Goal: Task Accomplishment & Management: Manage account settings

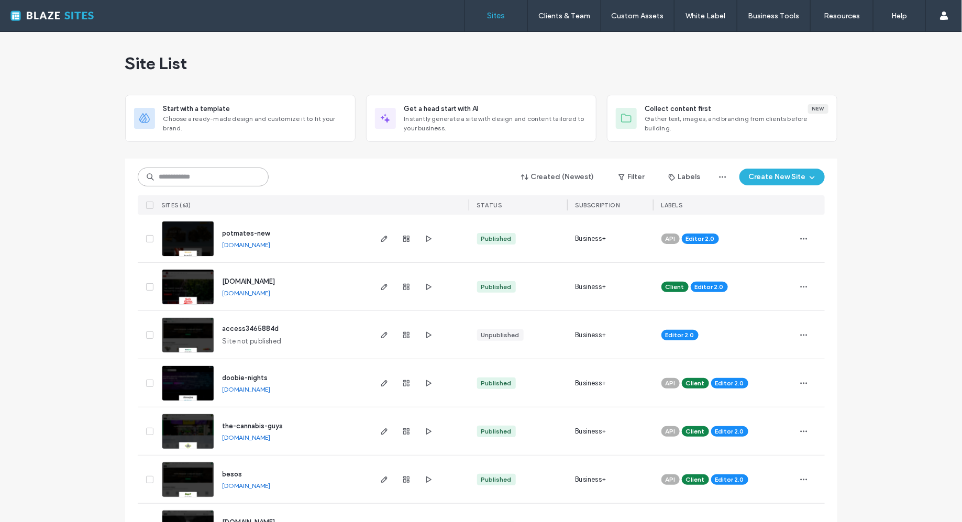
click at [217, 174] on input at bounding box center [203, 177] width 131 height 19
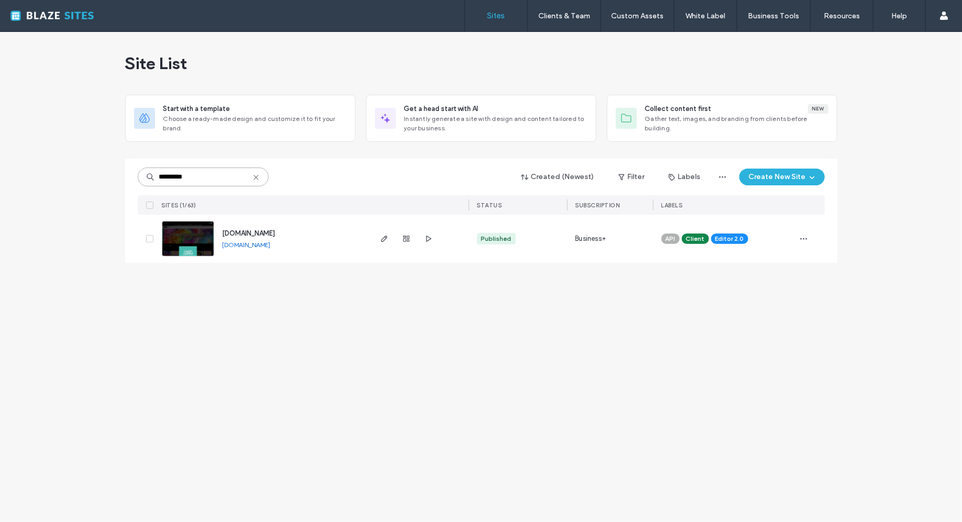
type input "*********"
click at [240, 246] on link "[DOMAIN_NAME]" at bounding box center [246, 245] width 48 height 8
click at [264, 244] on link "[DOMAIN_NAME]" at bounding box center [246, 245] width 48 height 8
click at [381, 239] on icon "button" at bounding box center [384, 239] width 8 height 8
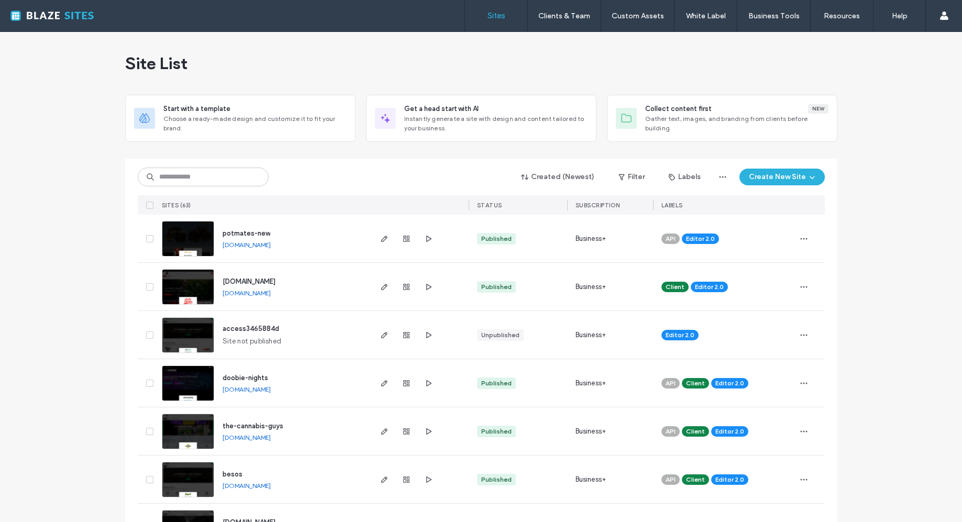
click at [205, 172] on input at bounding box center [203, 177] width 131 height 19
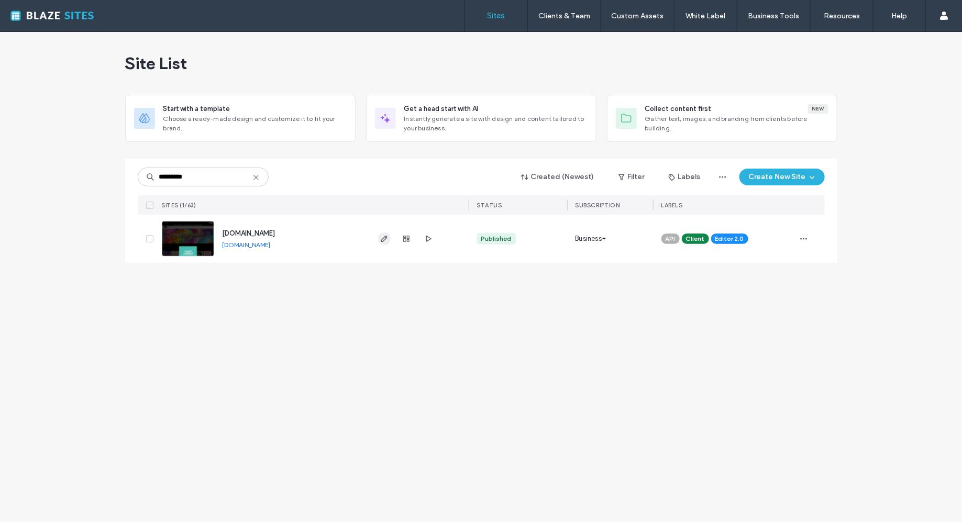
type input "*********"
click at [381, 239] on icon "button" at bounding box center [384, 239] width 8 height 8
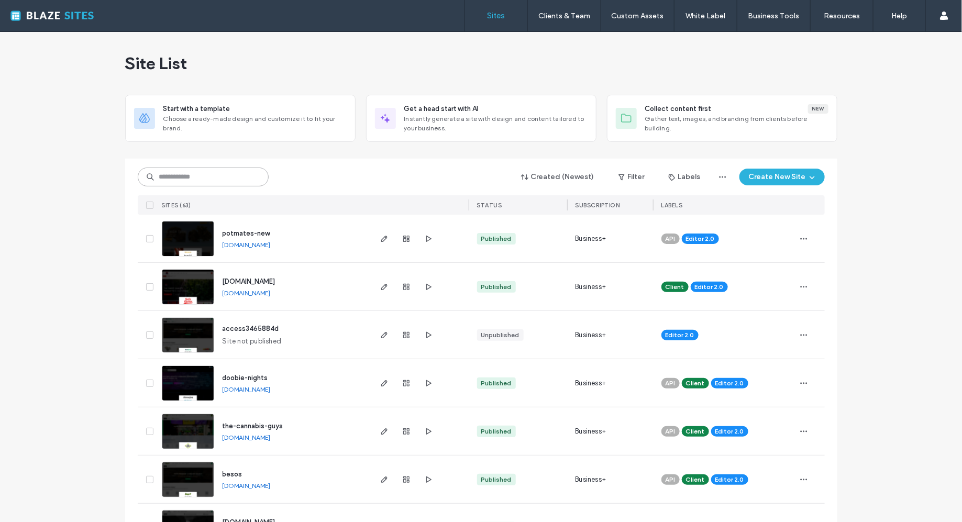
click at [203, 175] on input at bounding box center [203, 177] width 131 height 19
type input "*******"
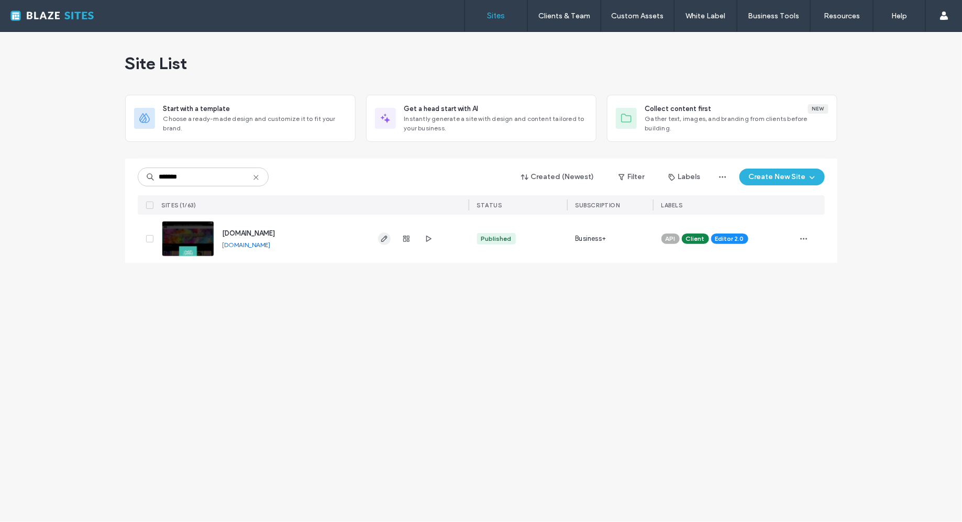
click at [381, 235] on icon "button" at bounding box center [384, 239] width 8 height 8
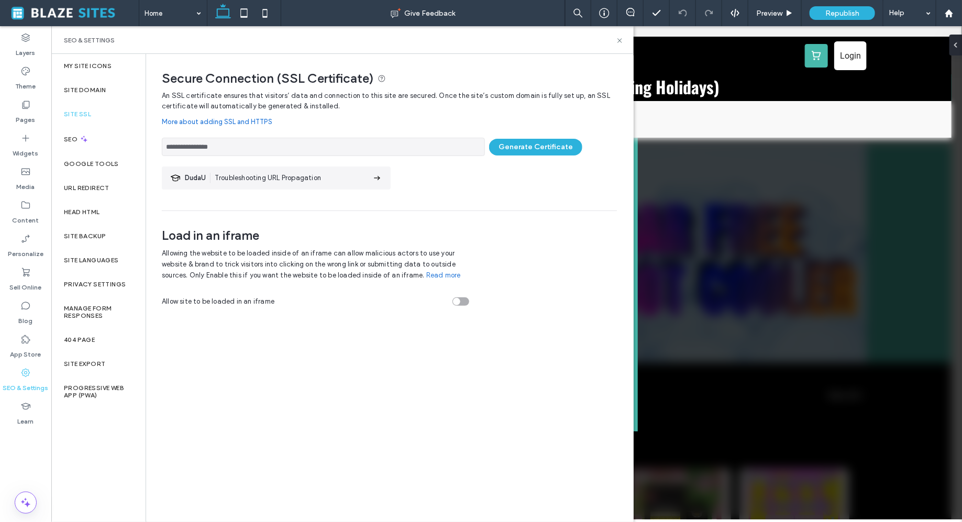
click at [320, 185] on section "DudaU Troubleshooting URL Propagation" at bounding box center [276, 177] width 229 height 23
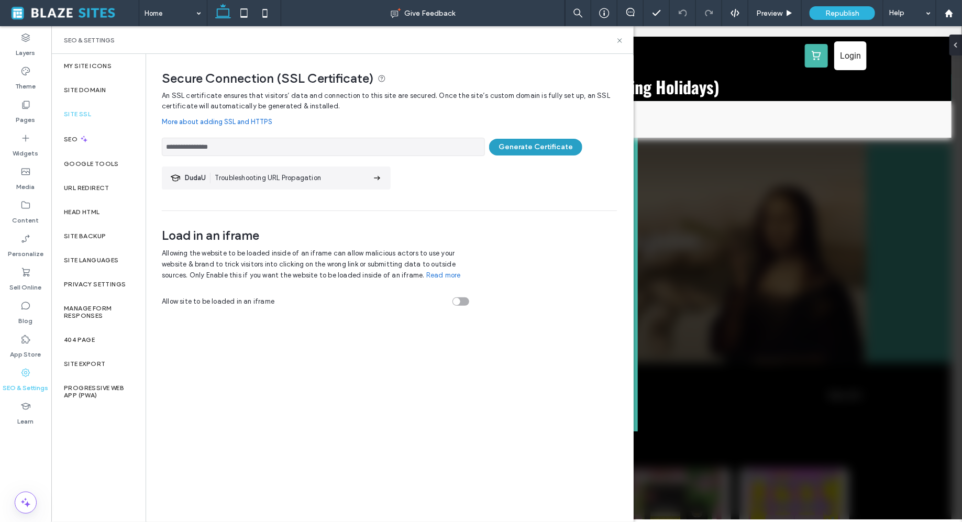
click at [520, 144] on button "Generate Certificate" at bounding box center [535, 147] width 93 height 17
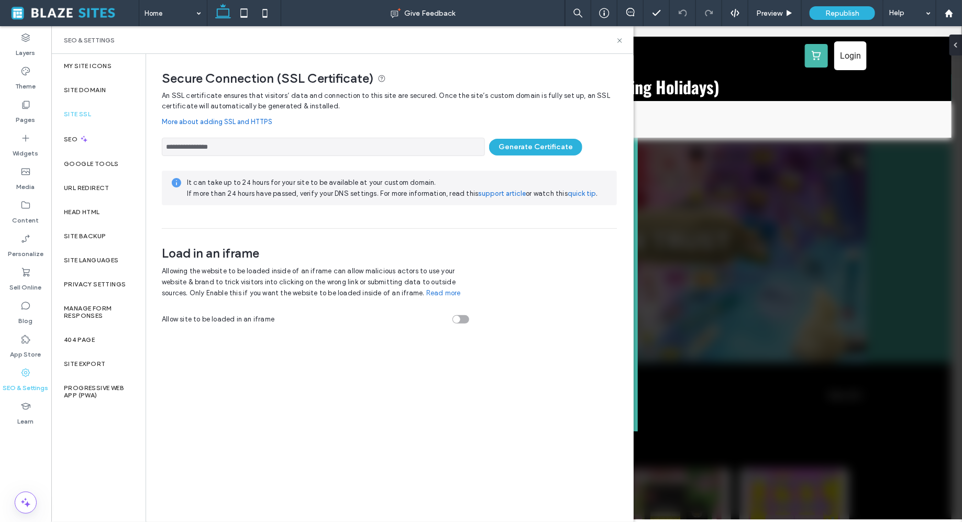
click at [231, 122] on link "More about adding SSL and HTTPS" at bounding box center [389, 121] width 455 height 21
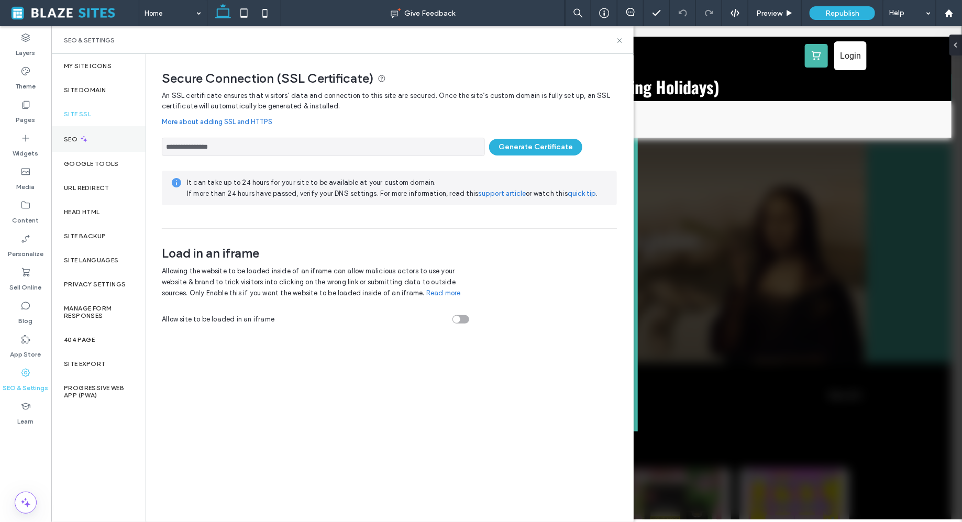
click at [71, 149] on div "SEO" at bounding box center [98, 139] width 94 height 26
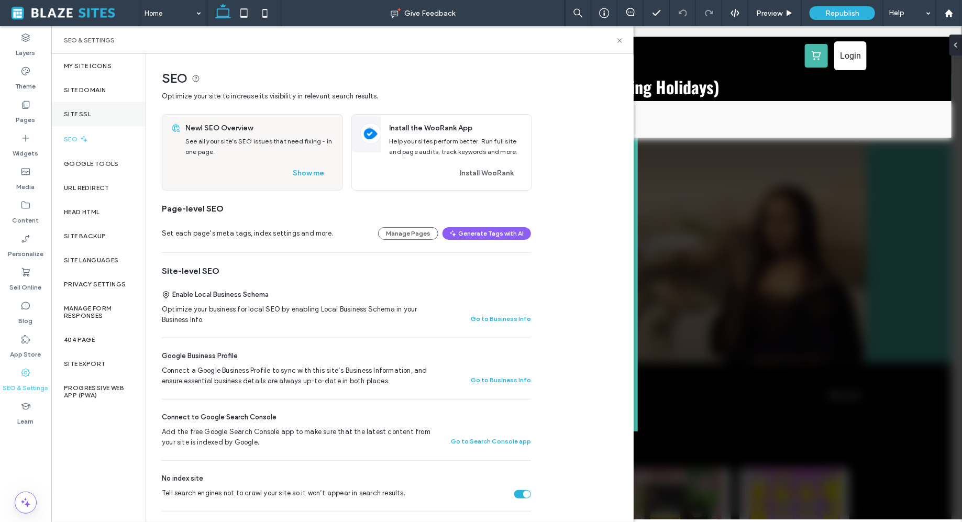
click at [90, 120] on div "Site SSL" at bounding box center [98, 114] width 94 height 24
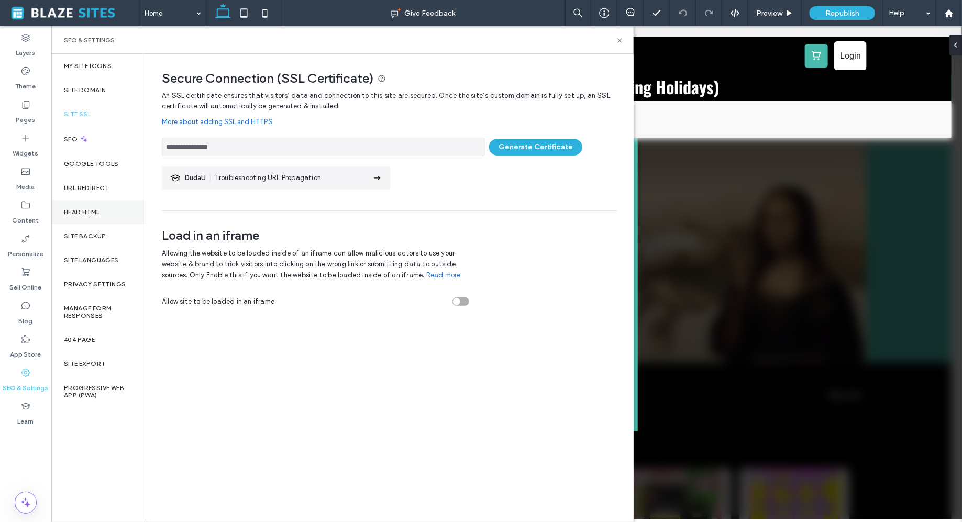
click at [92, 201] on div "Head HTML" at bounding box center [98, 212] width 94 height 24
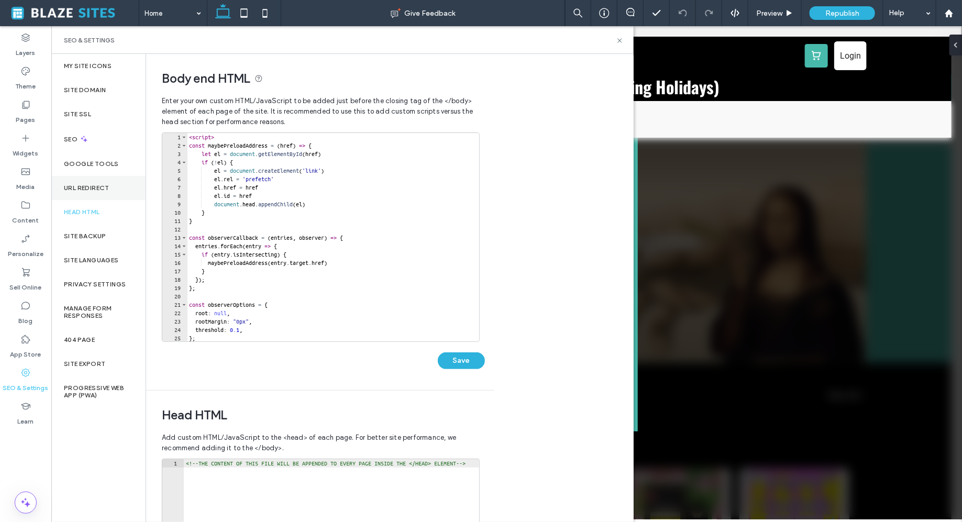
click at [93, 189] on label "URL Redirect" at bounding box center [87, 187] width 46 height 7
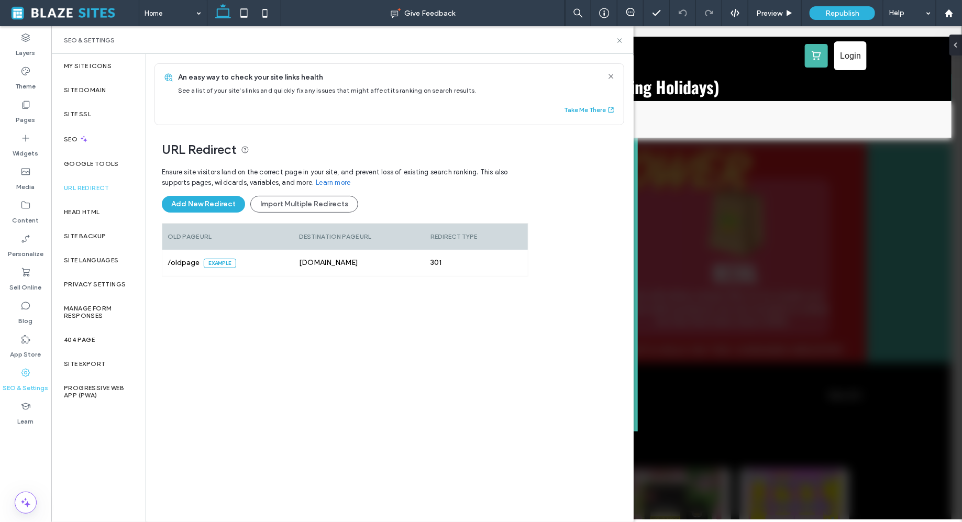
click at [607, 79] on icon at bounding box center [611, 76] width 8 height 8
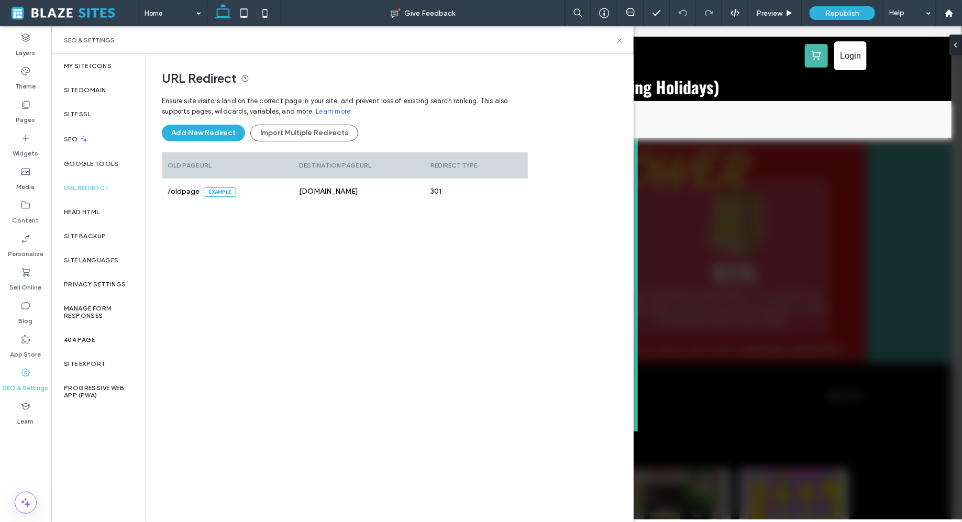
click at [617, 44] on div "SEO & Settings" at bounding box center [342, 40] width 557 height 8
click at [619, 38] on icon at bounding box center [620, 41] width 8 height 8
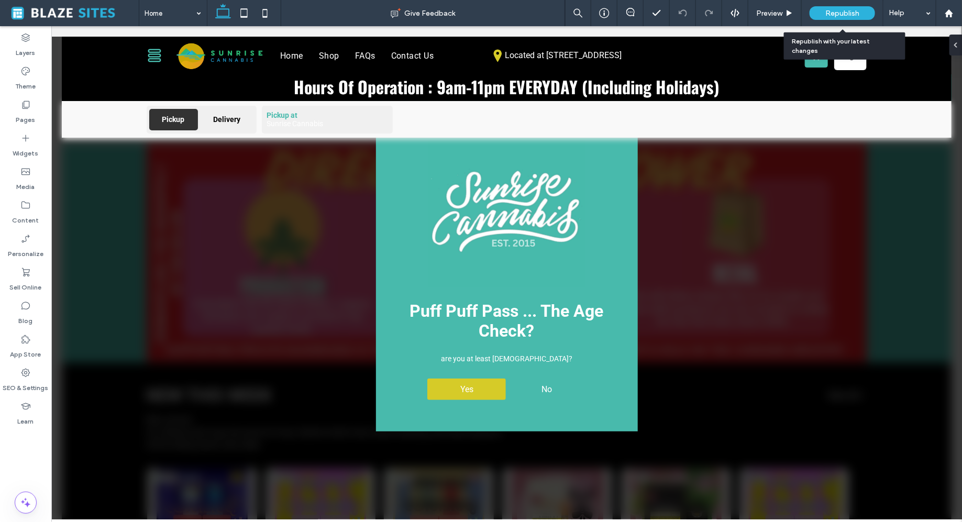
click at [820, 14] on div "Republish" at bounding box center [841, 13] width 65 height 14
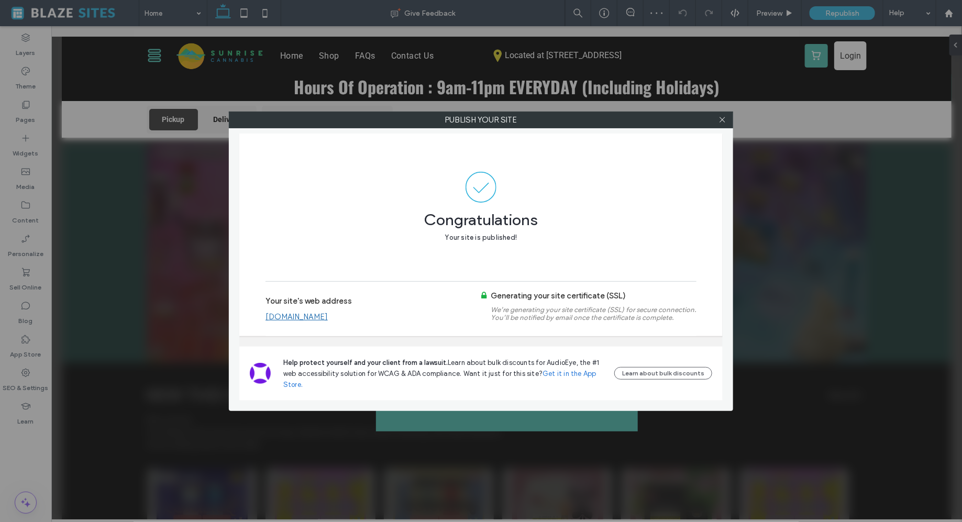
click at [323, 315] on link "[DOMAIN_NAME]" at bounding box center [296, 316] width 62 height 9
